Goal: Information Seeking & Learning: Learn about a topic

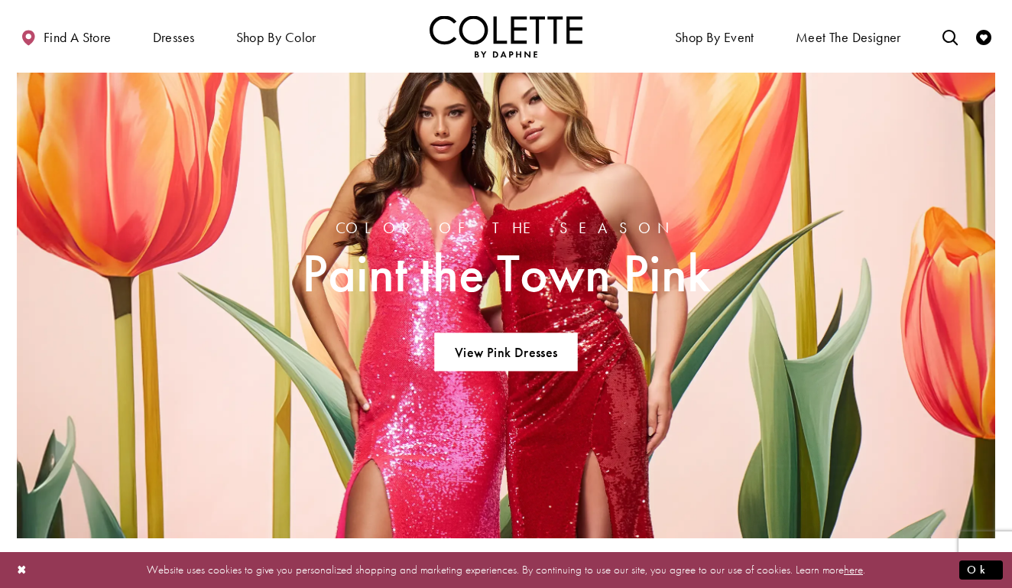
scroll to position [948, 0]
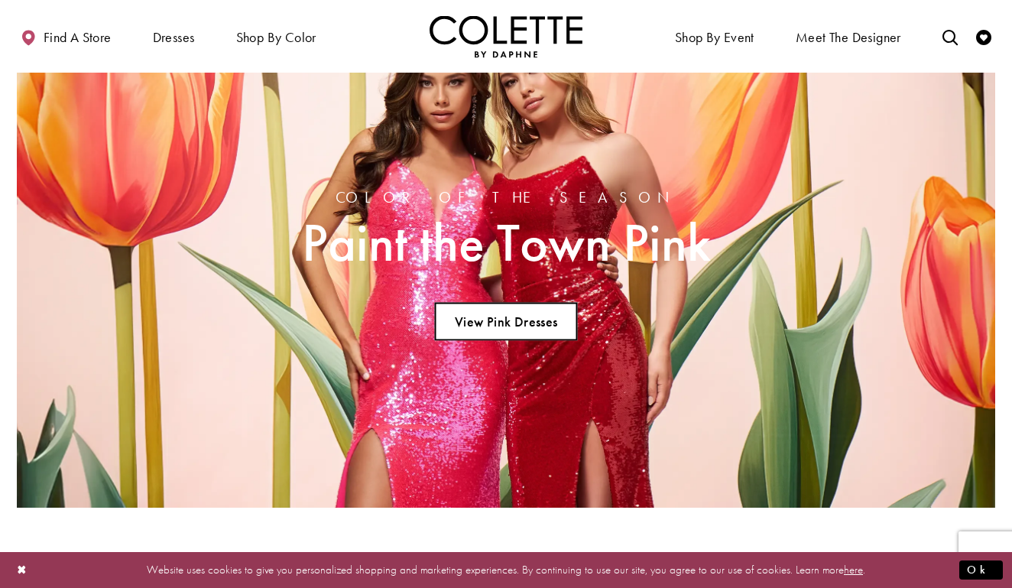
click at [535, 326] on link "View Pink Dresses" at bounding box center [505, 322] width 143 height 38
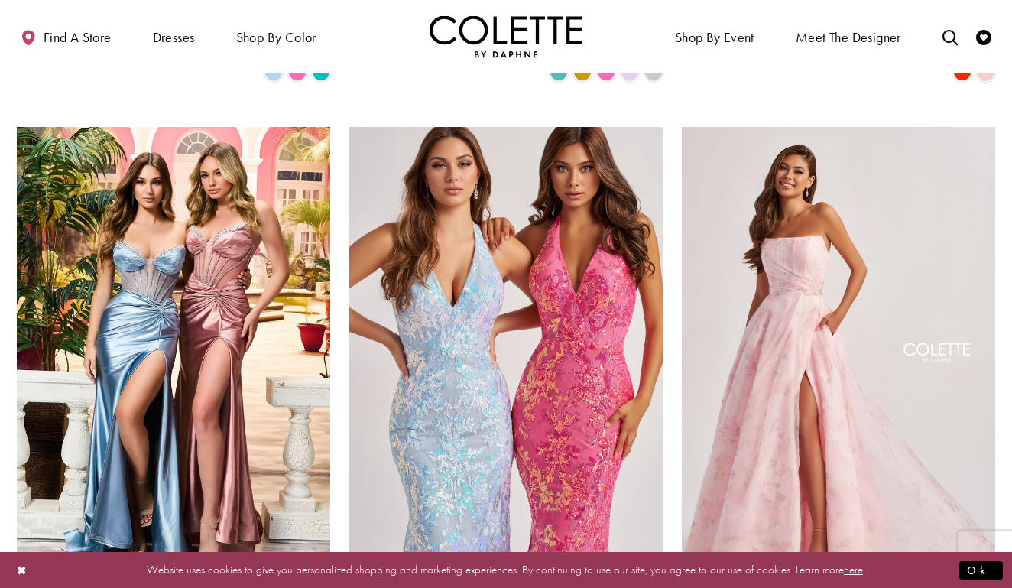
scroll to position [1804, 0]
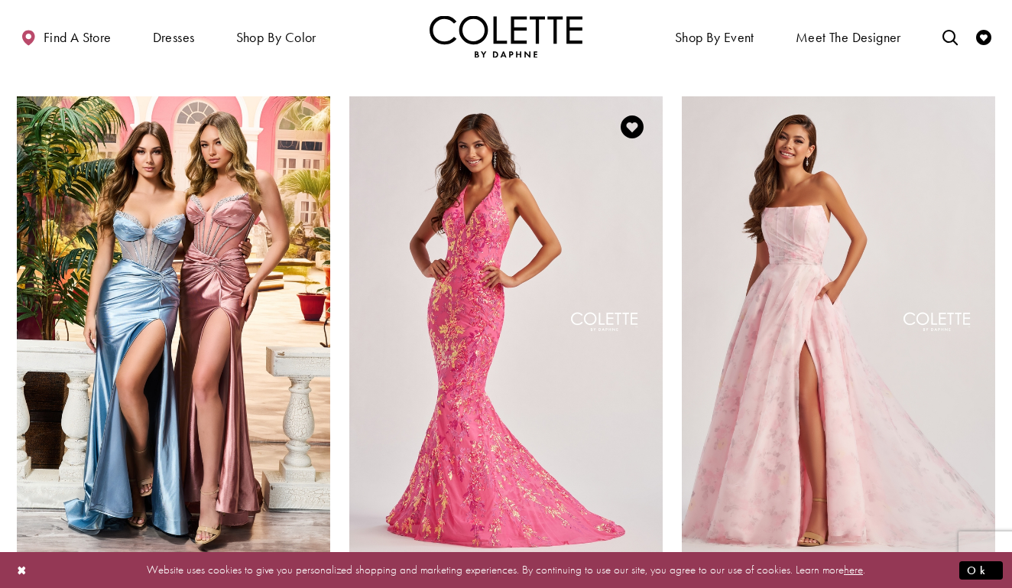
click at [523, 343] on img "Visit Colette by Daphne Style No. CL8495 Page" at bounding box center [505, 323] width 313 height 455
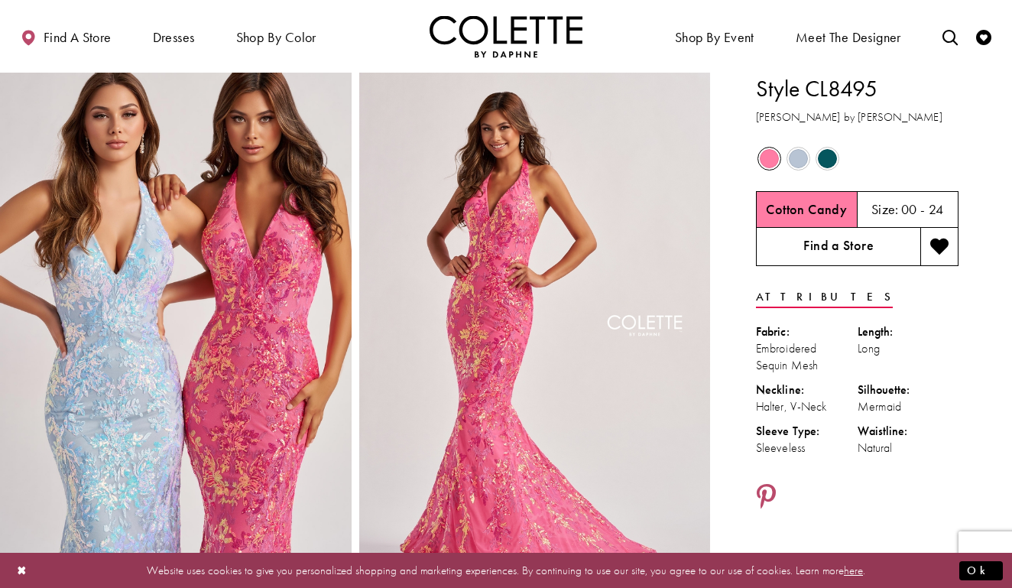
click at [864, 249] on link "Find a Store" at bounding box center [838, 247] width 164 height 38
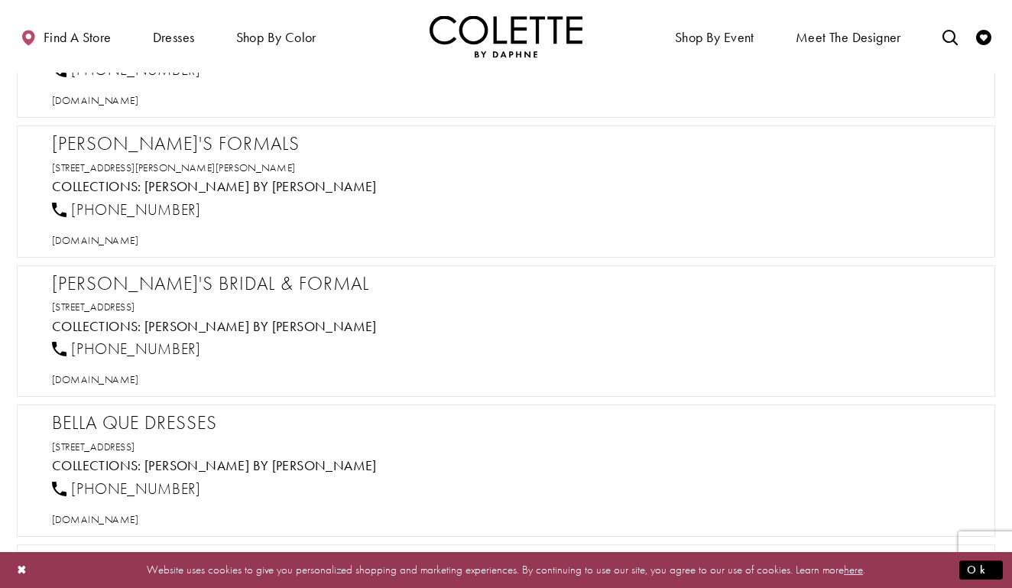
scroll to position [2568, 0]
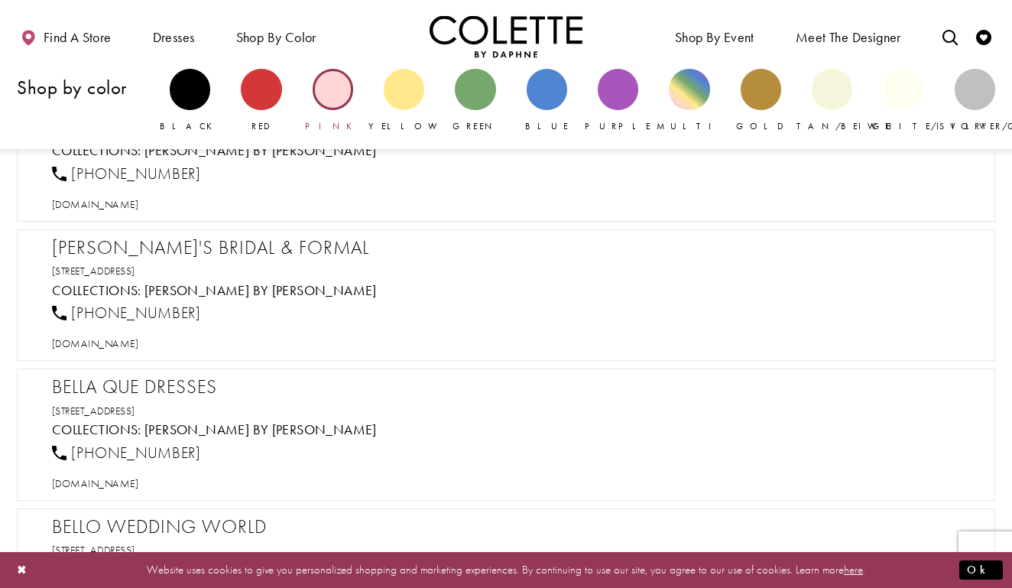
click at [327, 96] on div "Primary block" at bounding box center [333, 89] width 41 height 41
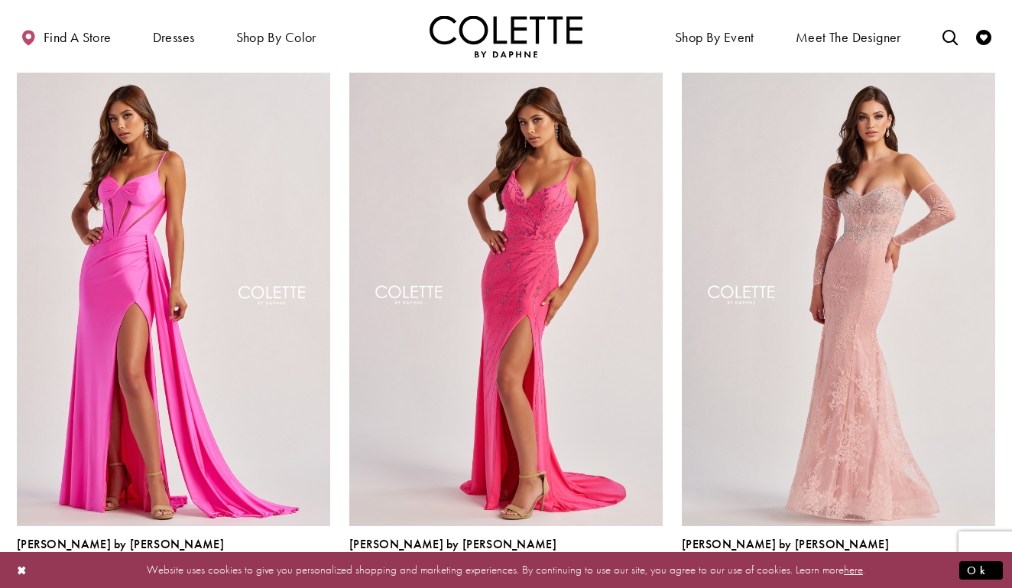
scroll to position [673, 0]
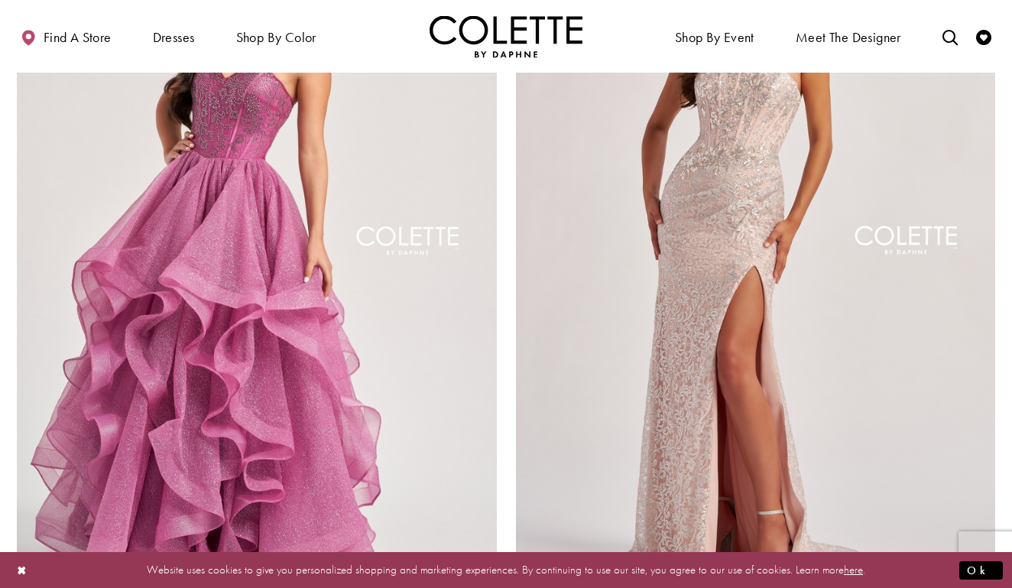
scroll to position [2598, 0]
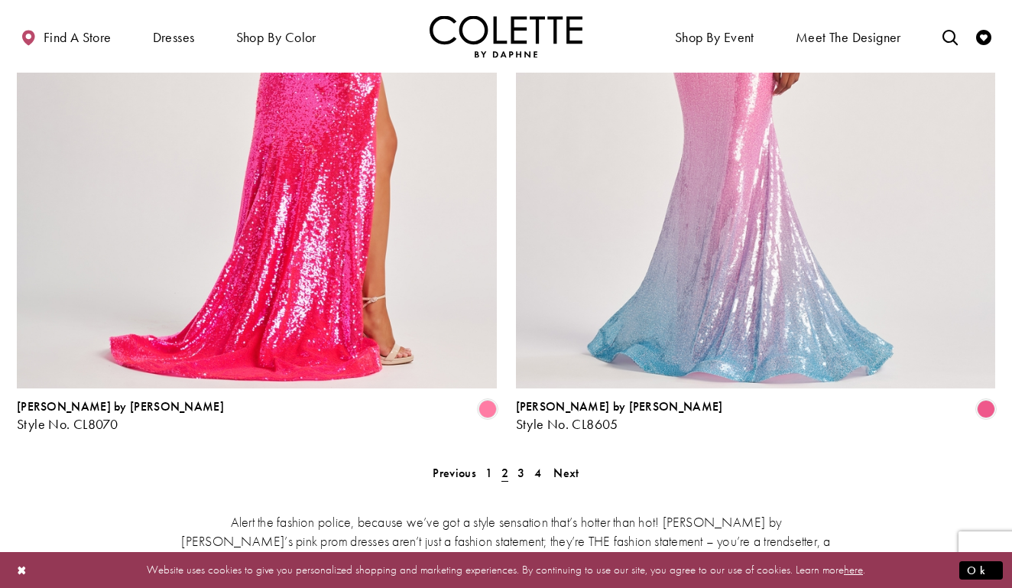
scroll to position [2803, 0]
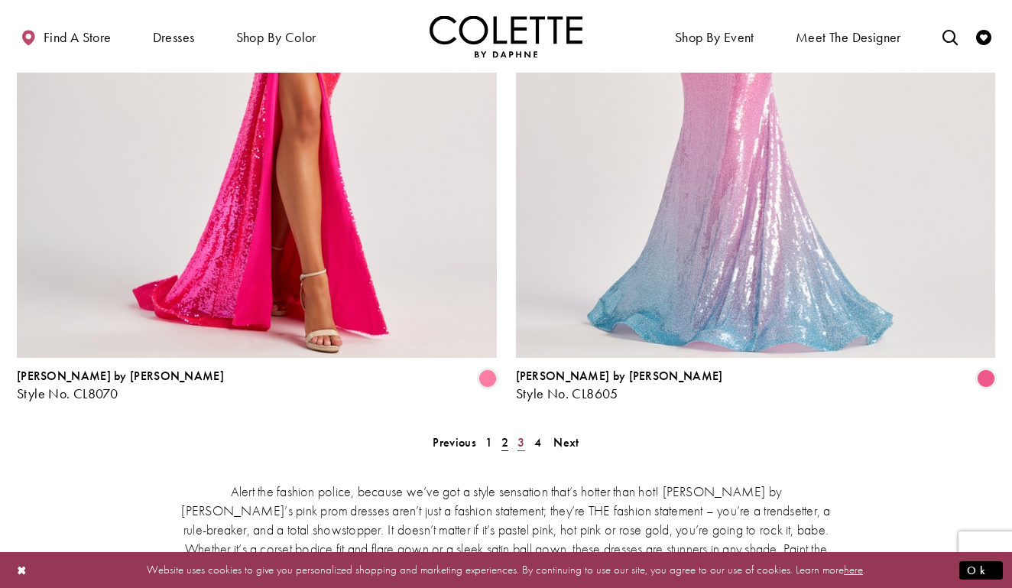
click at [520, 434] on span "3" at bounding box center [520, 442] width 7 height 16
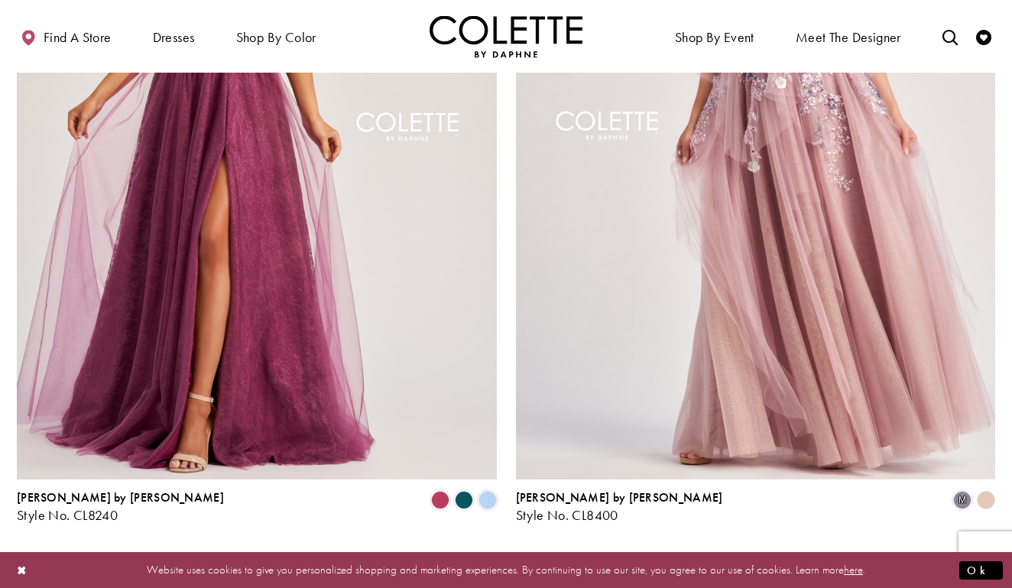
scroll to position [2742, 0]
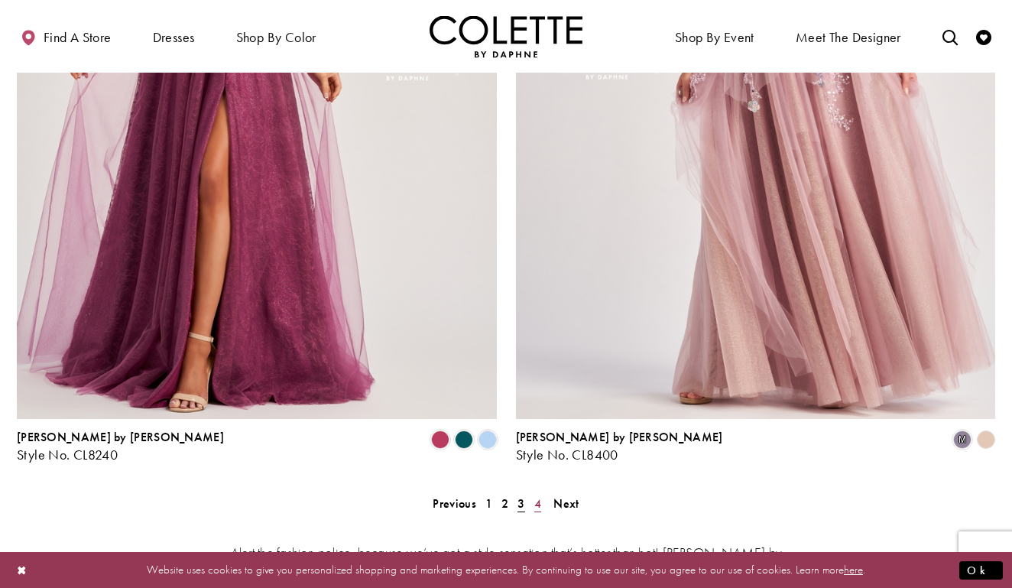
click at [535, 495] on span "4" at bounding box center [537, 503] width 7 height 16
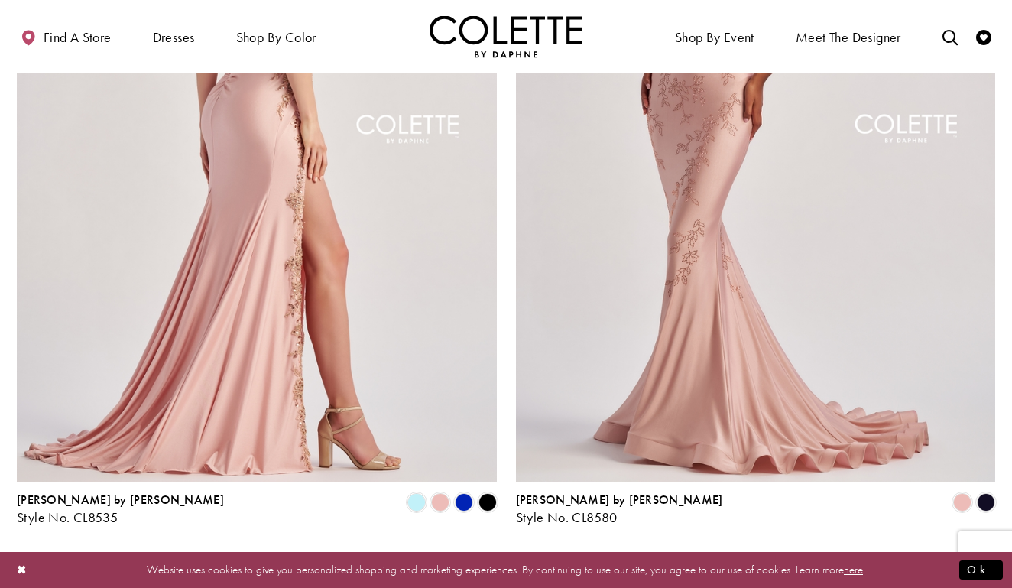
scroll to position [388, 0]
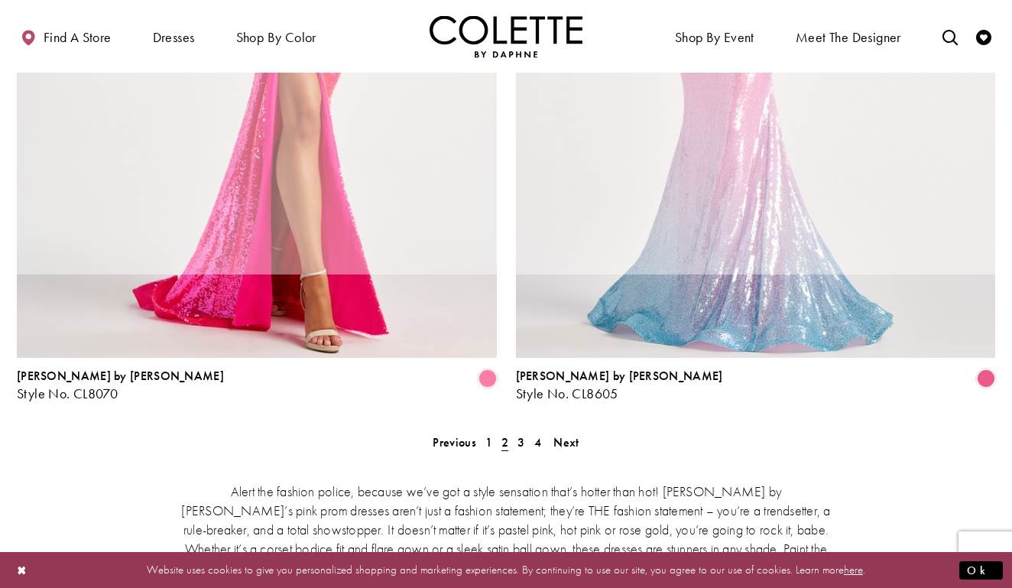
scroll to position [83, 0]
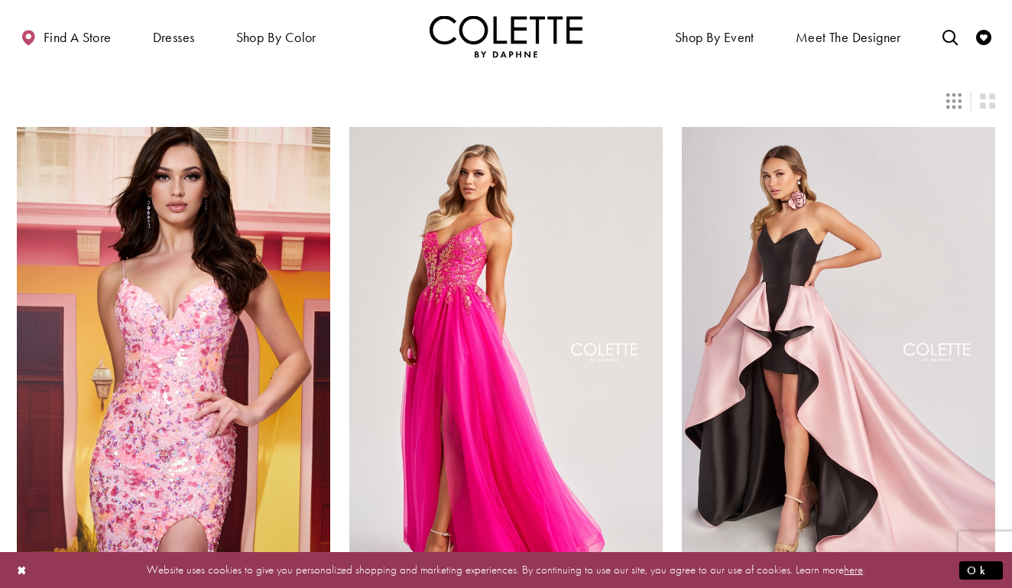
scroll to position [2598, 0]
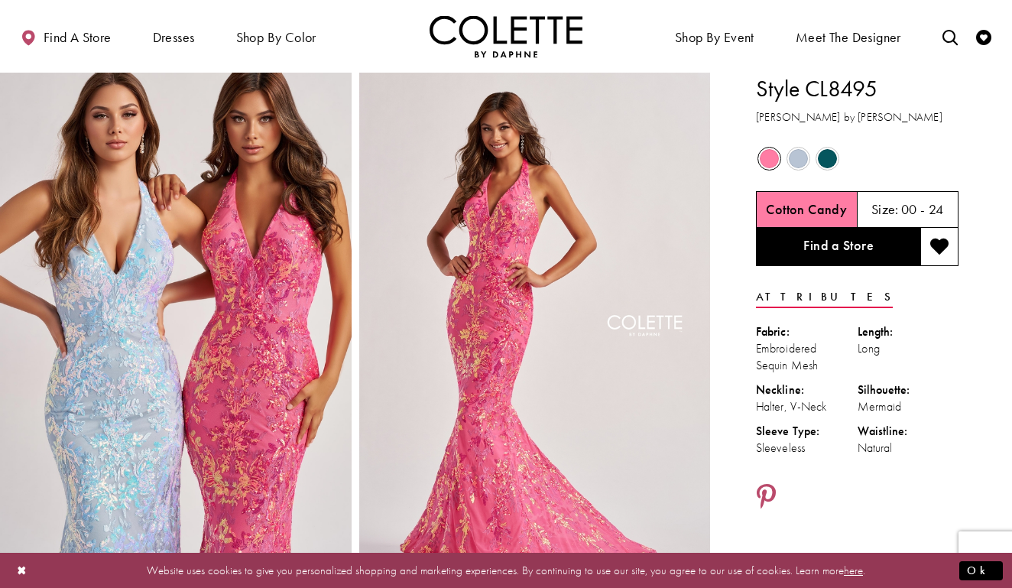
scroll to position [31, 0]
